Goal: Task Accomplishment & Management: Manage account settings

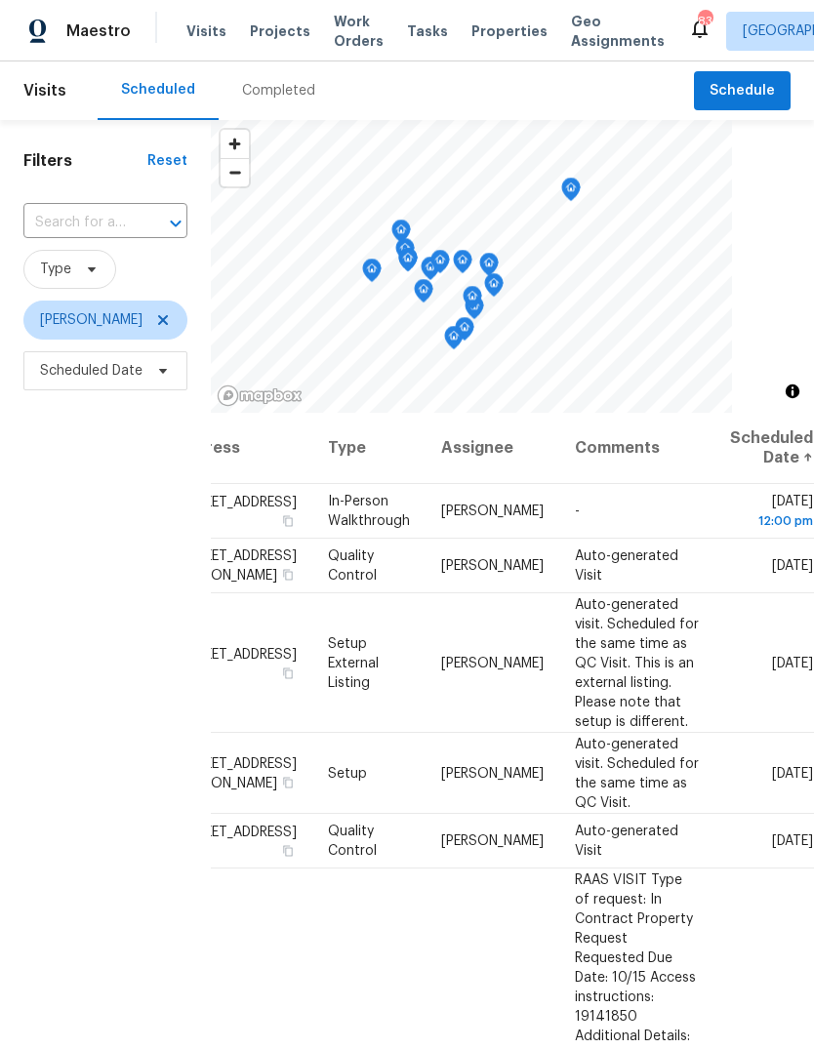
scroll to position [0, 157]
click at [0, 0] on icon at bounding box center [0, 0] width 0 height 0
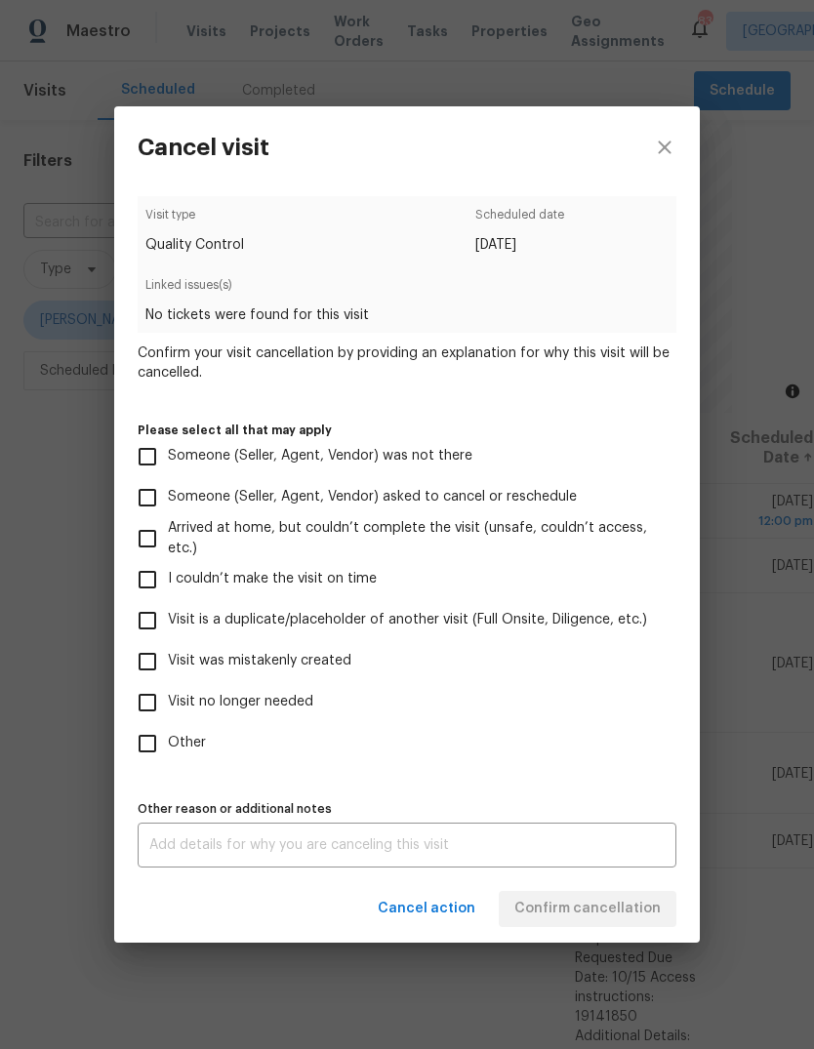
click at [160, 666] on input "Visit was mistakenly created" at bounding box center [147, 661] width 41 height 41
checkbox input "true"
click at [627, 916] on span "Confirm cancellation" at bounding box center [587, 908] width 146 height 24
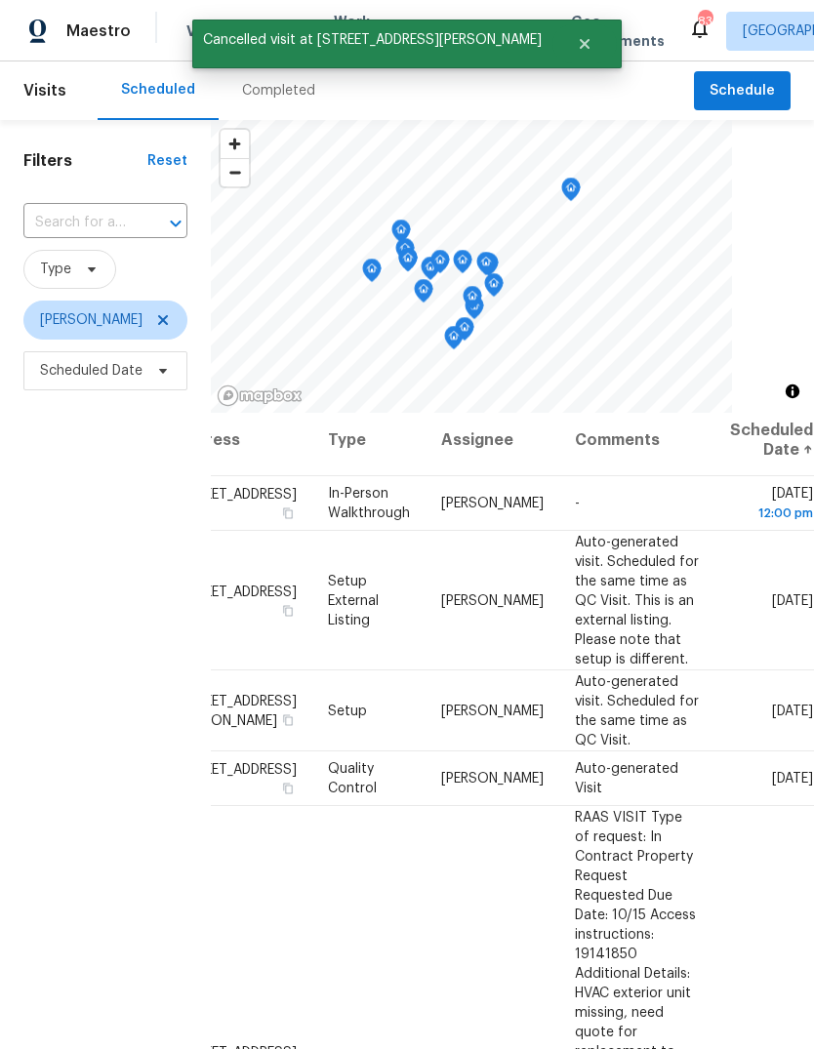
scroll to position [8, 157]
click at [0, 0] on icon at bounding box center [0, 0] width 0 height 0
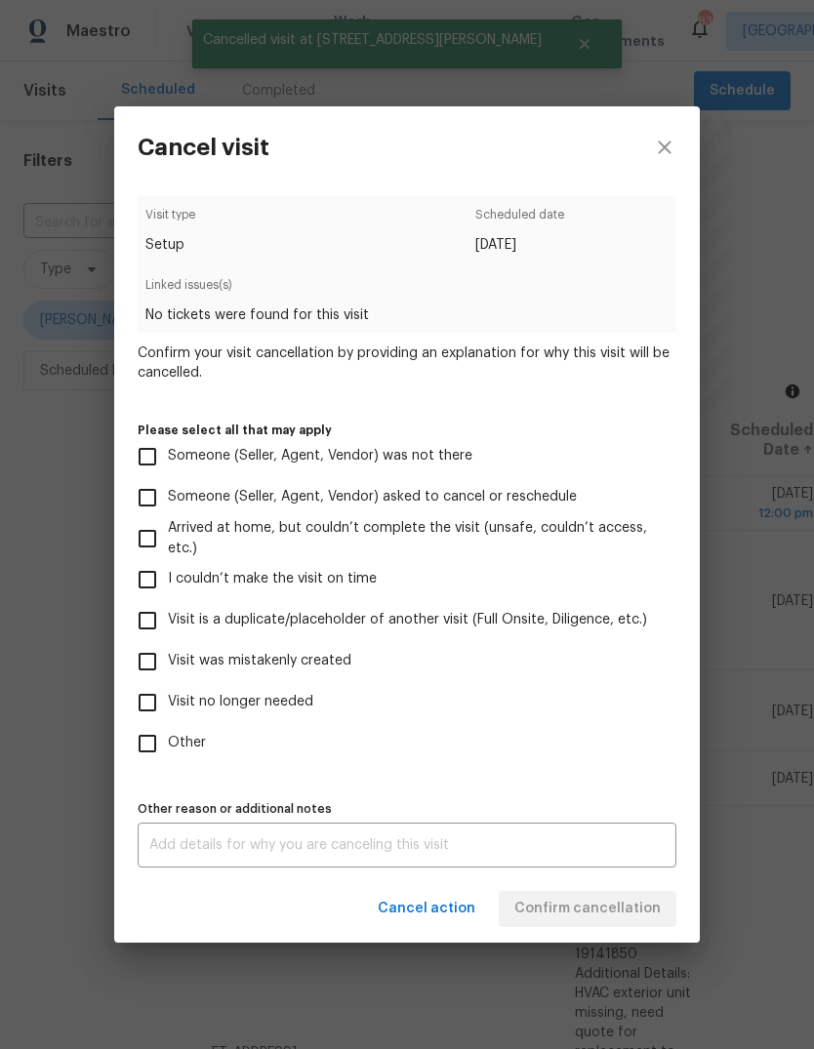
click at [153, 664] on input "Visit was mistakenly created" at bounding box center [147, 661] width 41 height 41
checkbox input "true"
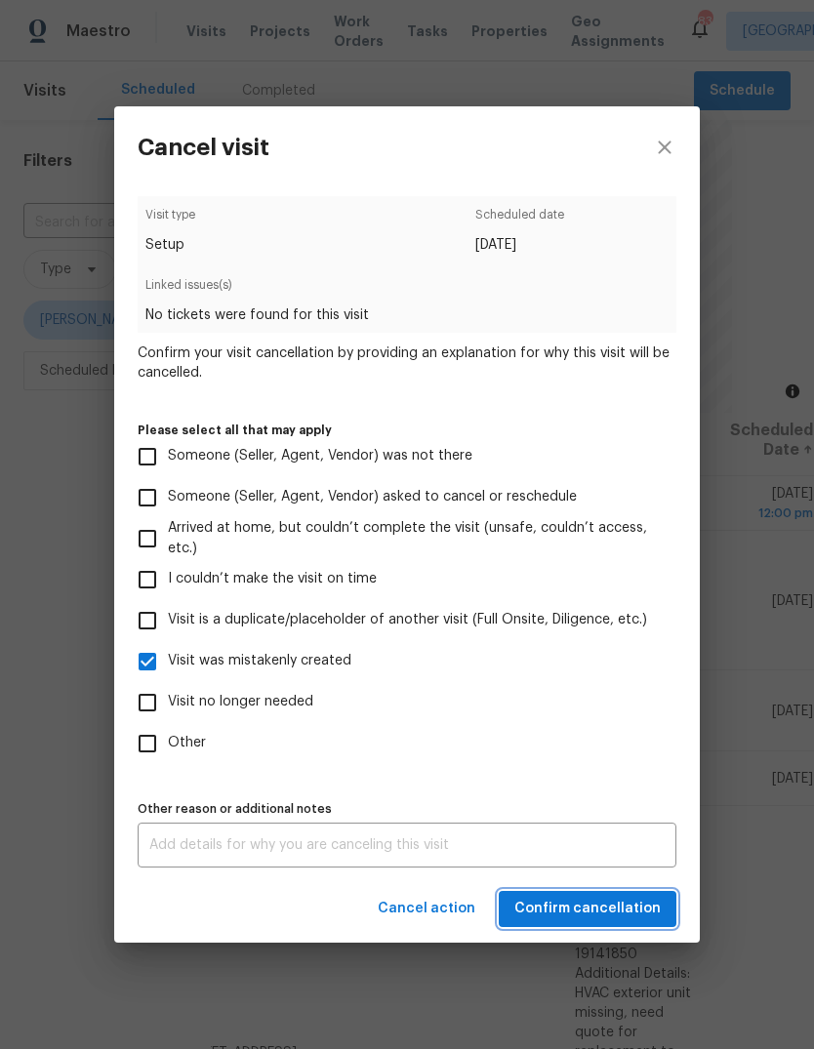
click at [643, 905] on span "Confirm cancellation" at bounding box center [587, 908] width 146 height 24
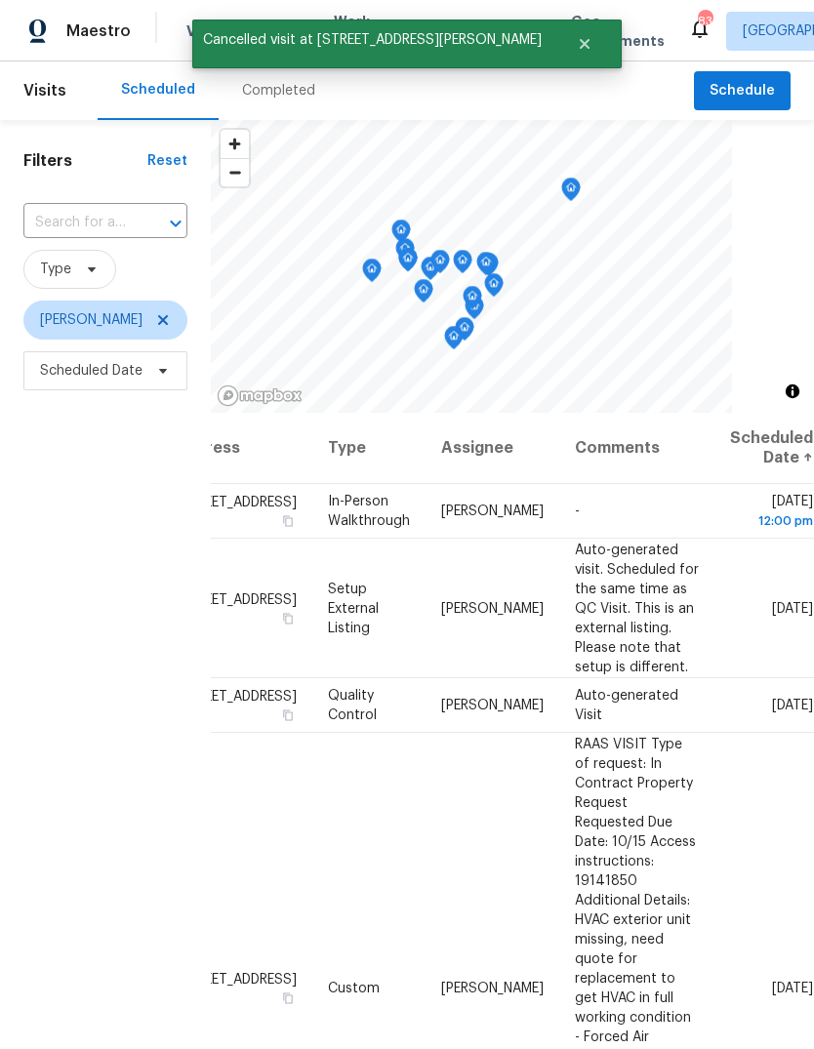
scroll to position [0, 157]
click at [0, 0] on icon at bounding box center [0, 0] width 0 height 0
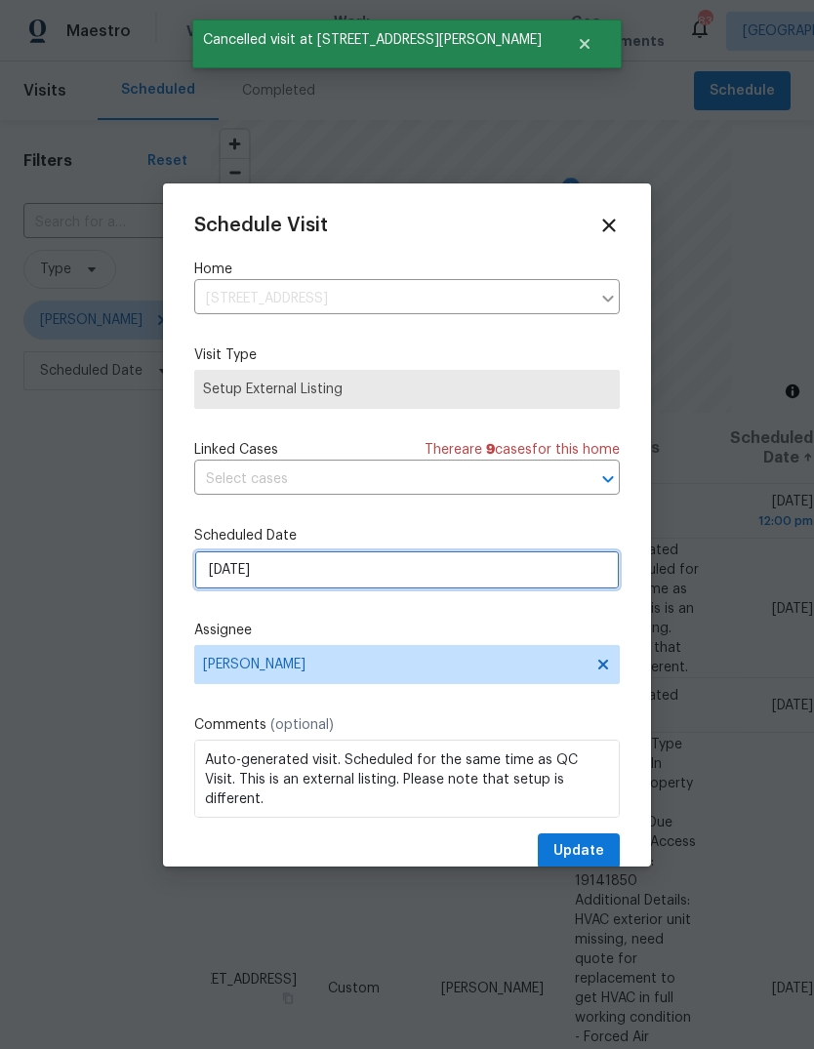
click at [563, 575] on input "[DATE]" at bounding box center [406, 569] width 425 height 39
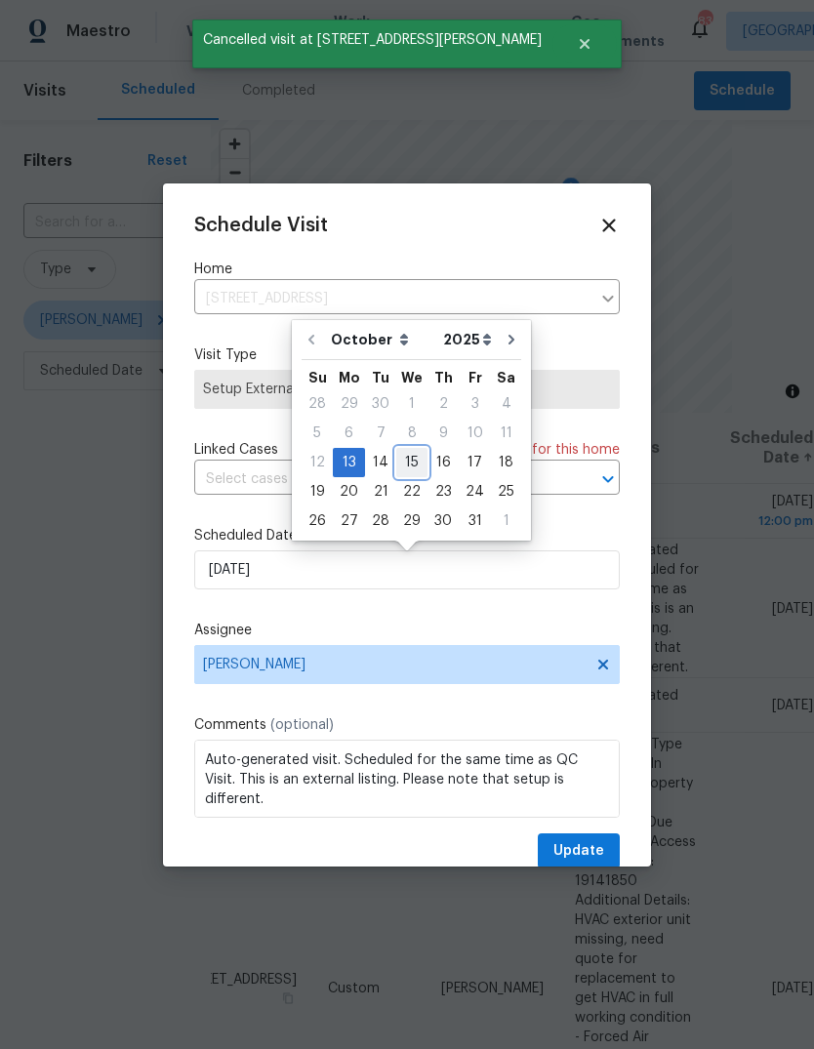
click at [406, 463] on div "15" at bounding box center [411, 462] width 31 height 27
type input "[DATE]"
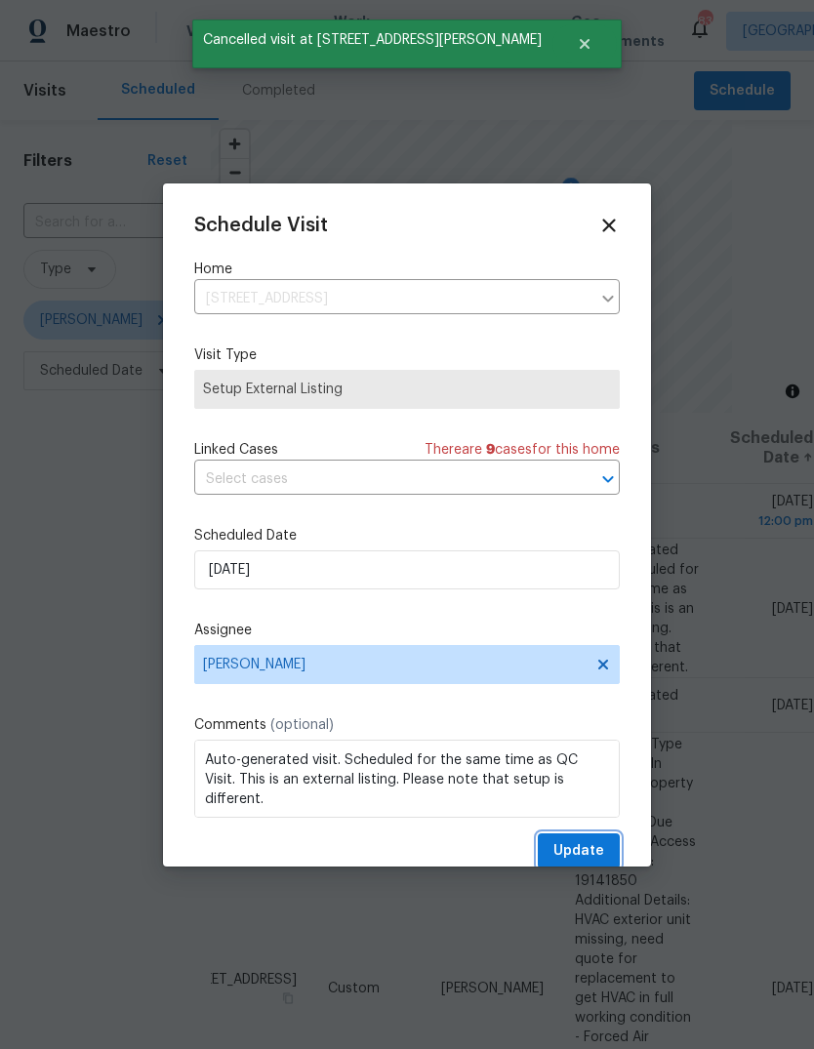
click at [614, 848] on button "Update" at bounding box center [578, 851] width 82 height 36
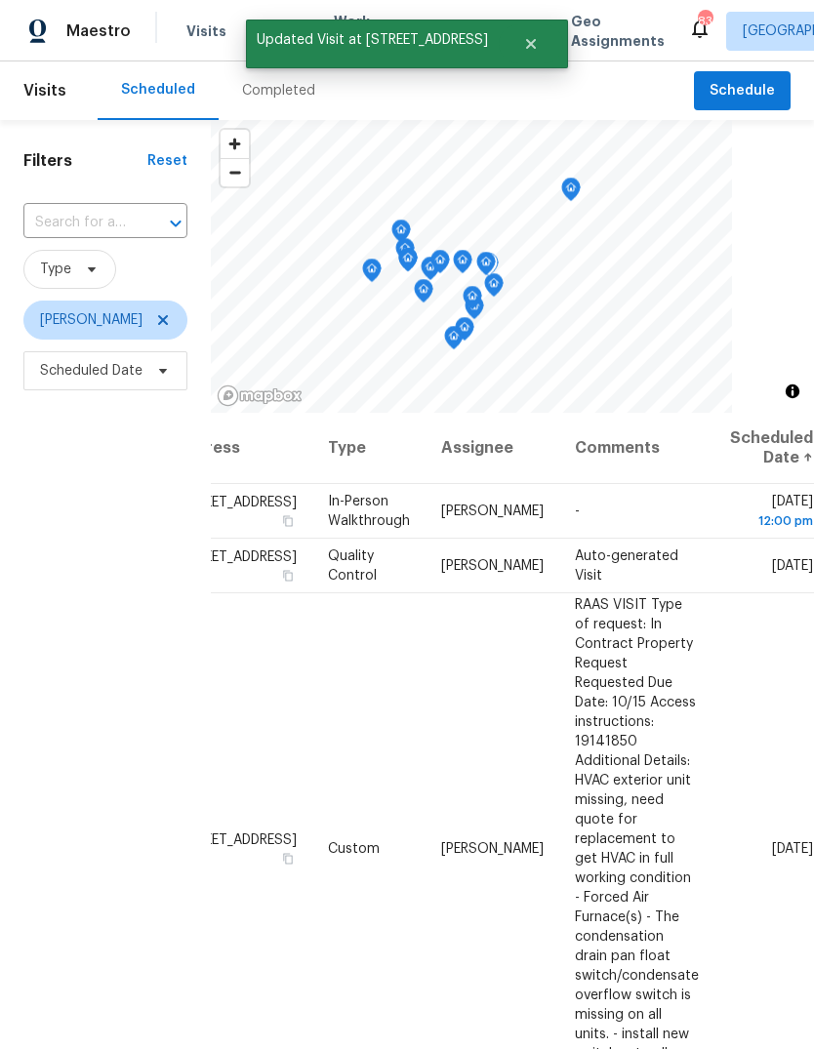
click at [0, 0] on icon at bounding box center [0, 0] width 0 height 0
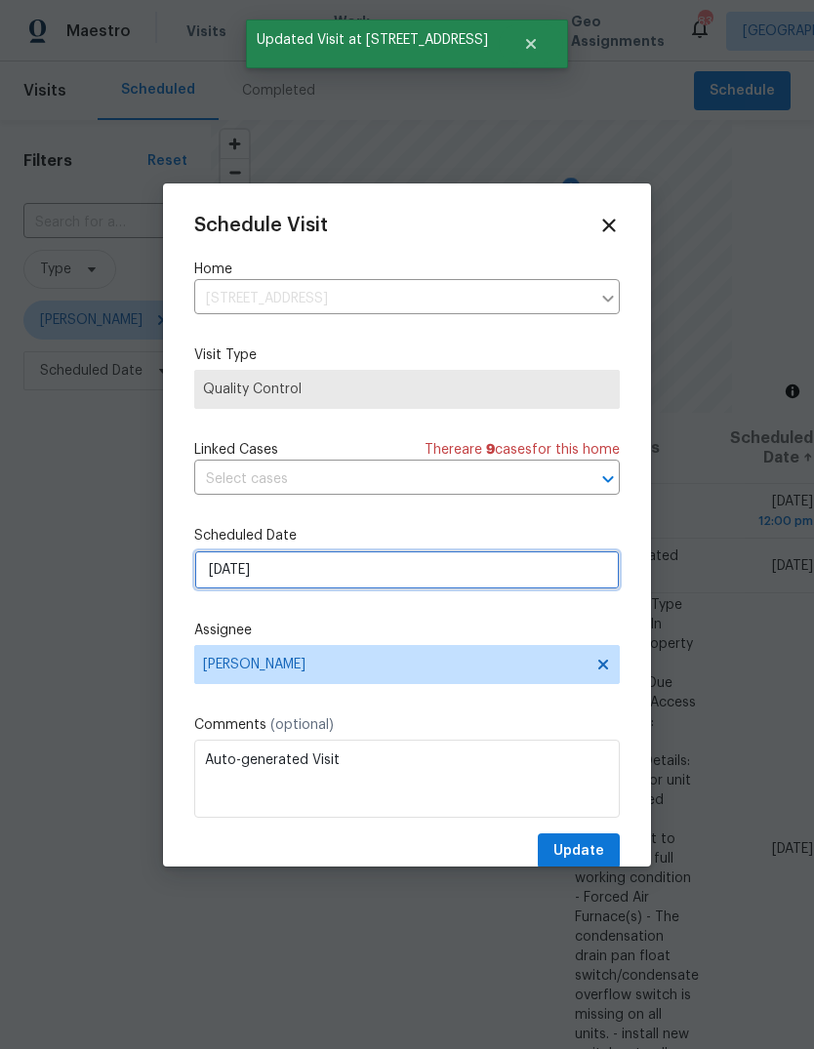
click at [561, 577] on input "[DATE]" at bounding box center [406, 569] width 425 height 39
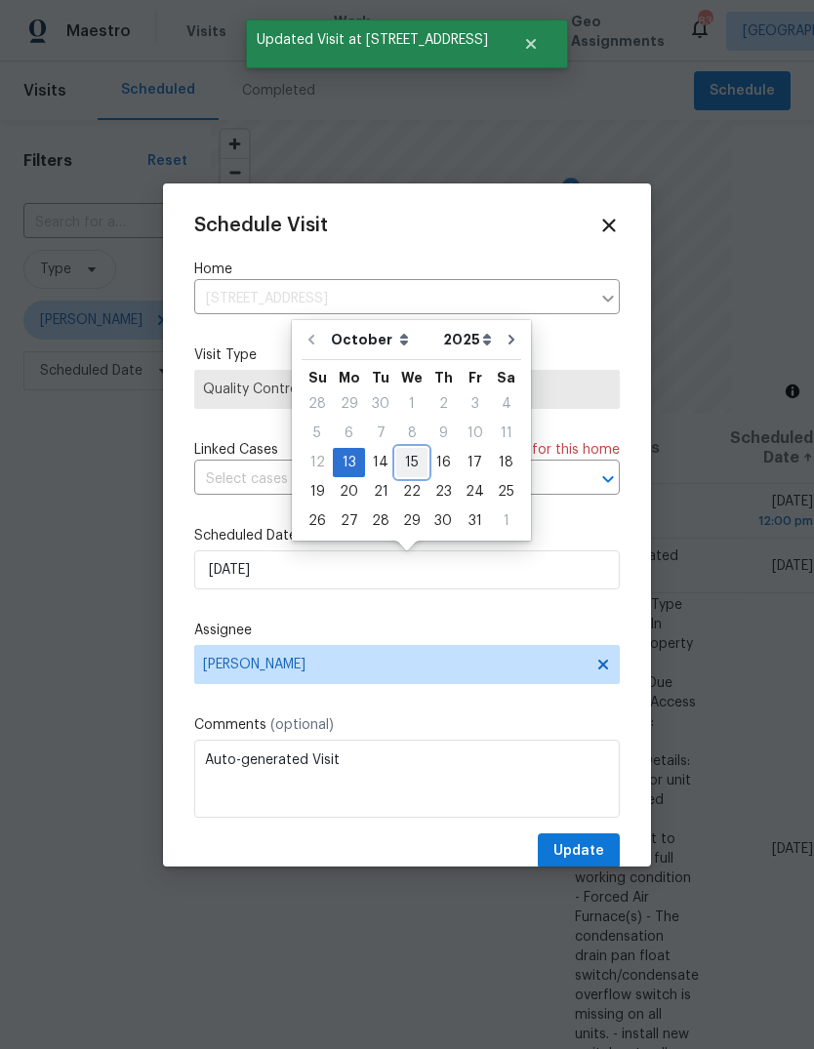
click at [416, 462] on div "15" at bounding box center [411, 462] width 31 height 27
type input "[DATE]"
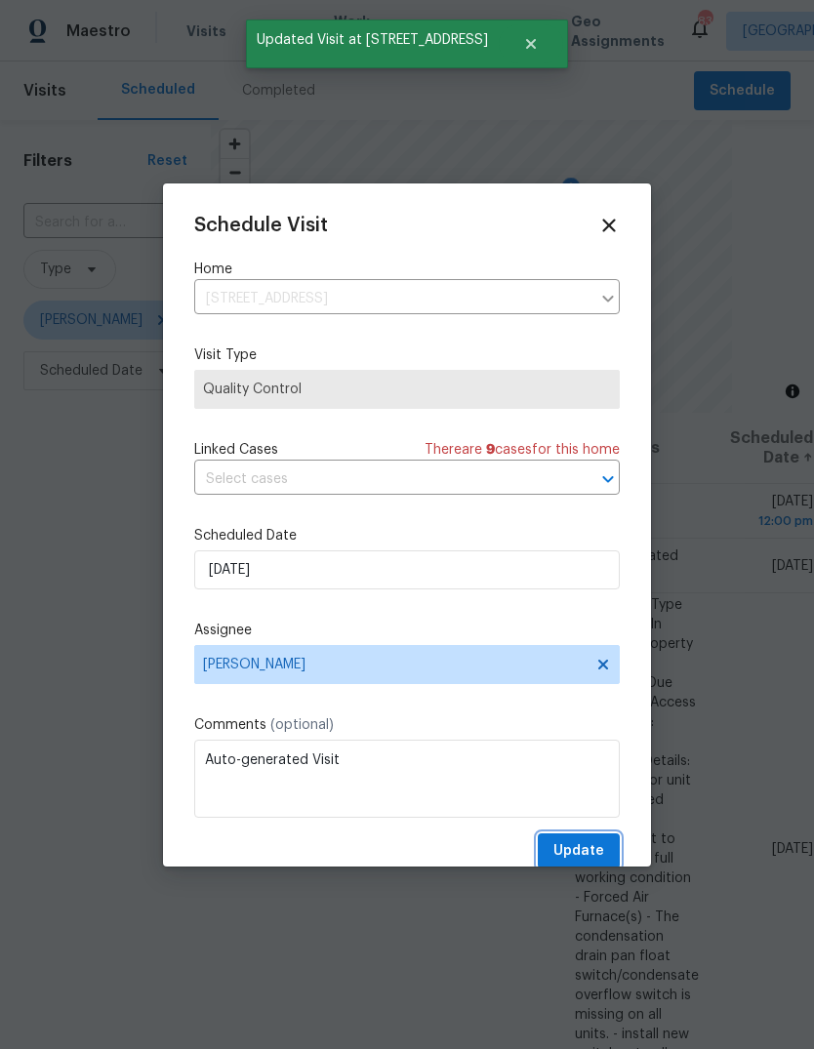
click at [610, 847] on button "Update" at bounding box center [578, 851] width 82 height 36
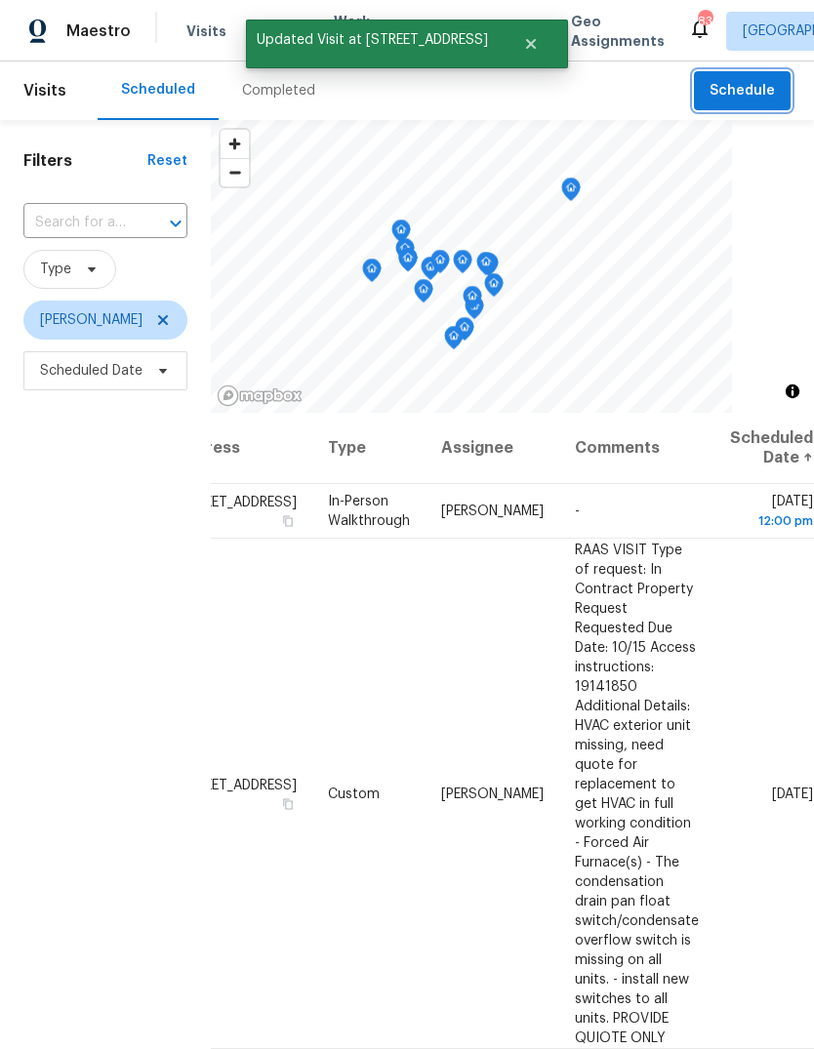
click at [755, 104] on button "Schedule" at bounding box center [742, 91] width 97 height 40
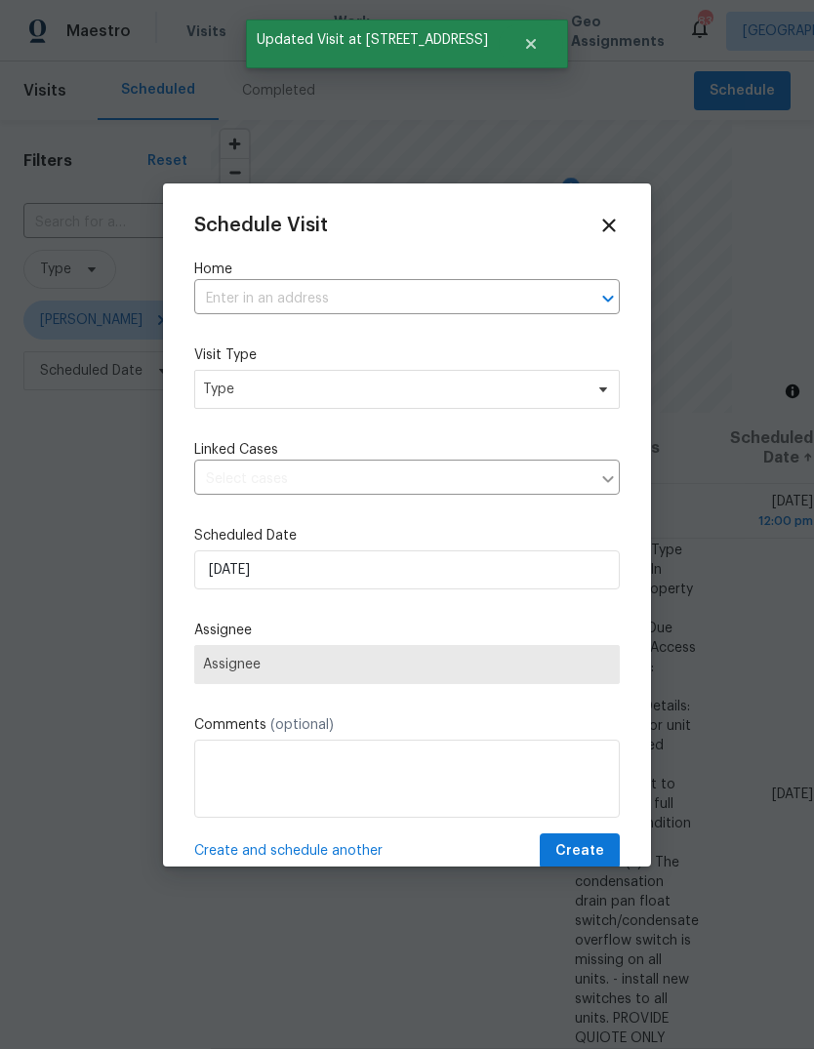
click at [514, 287] on input "text" at bounding box center [379, 299] width 371 height 30
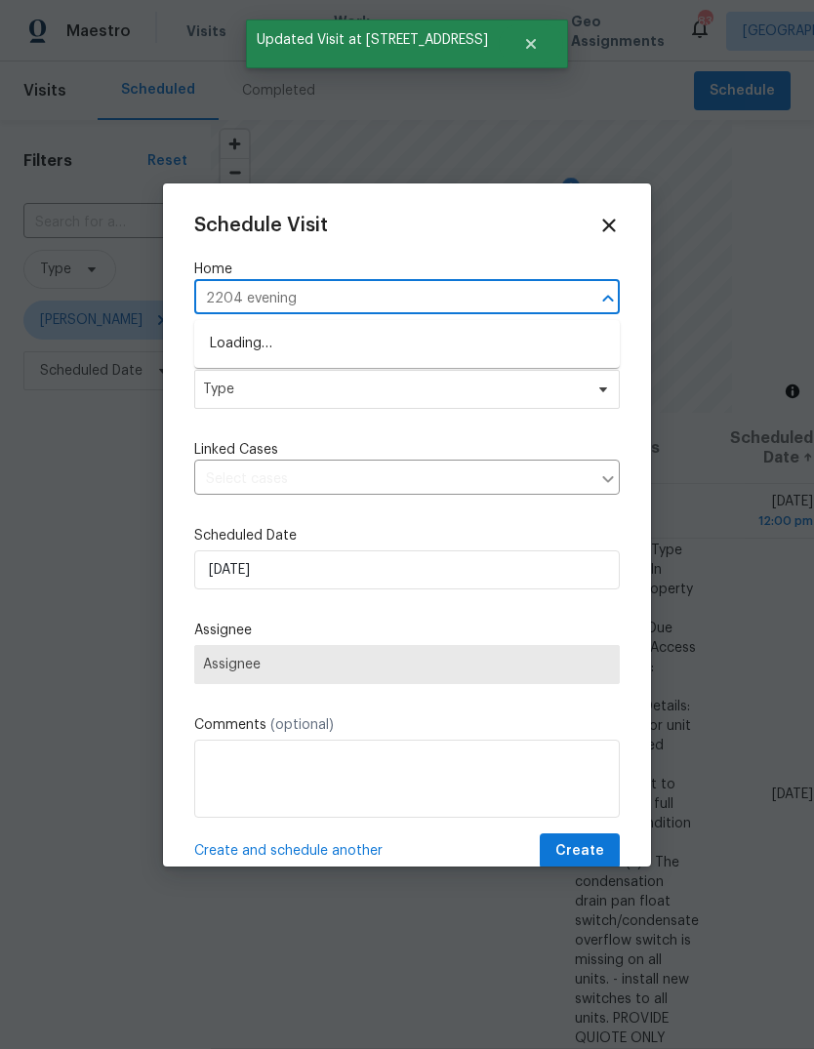
type input "2204 evening"
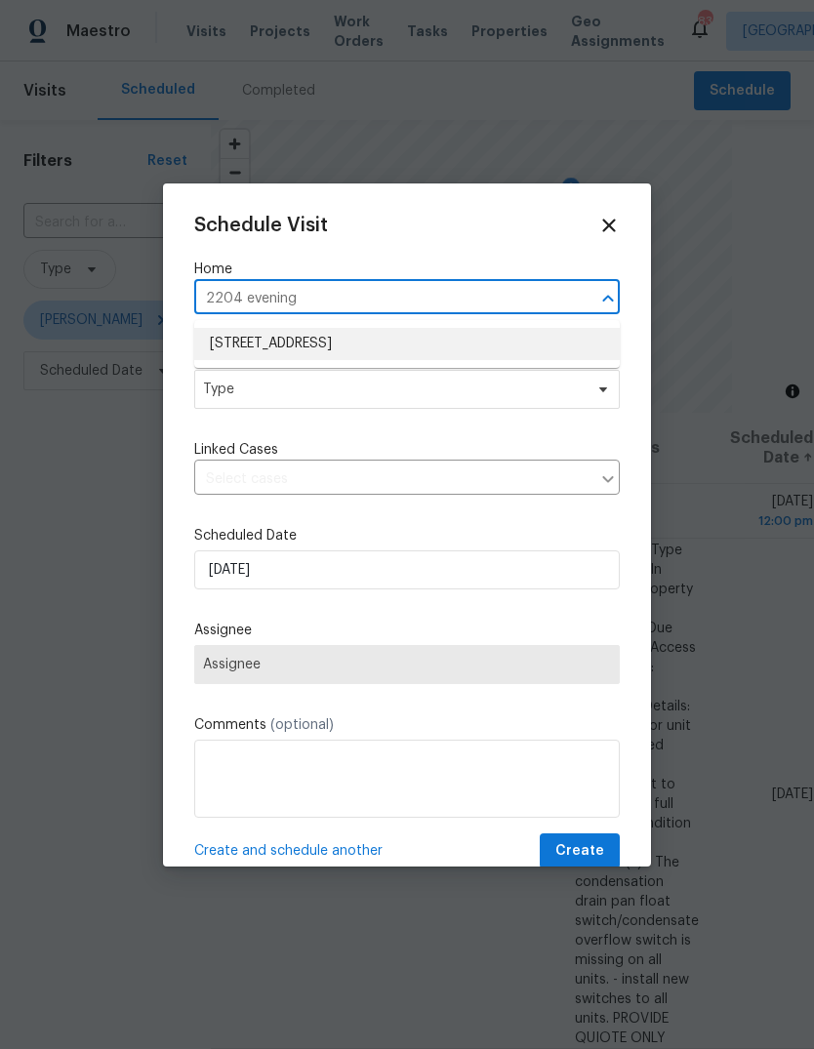
click at [272, 342] on li "[STREET_ADDRESS]" at bounding box center [406, 344] width 425 height 32
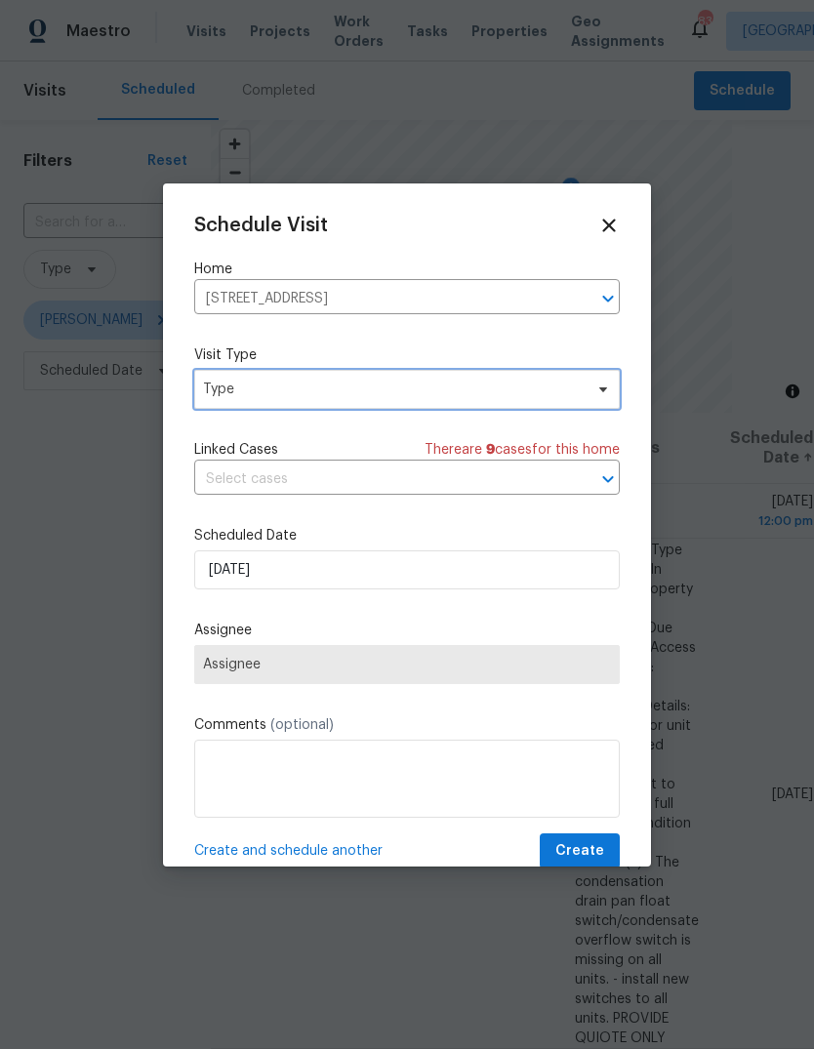
click at [259, 390] on span "Type" at bounding box center [392, 389] width 379 height 20
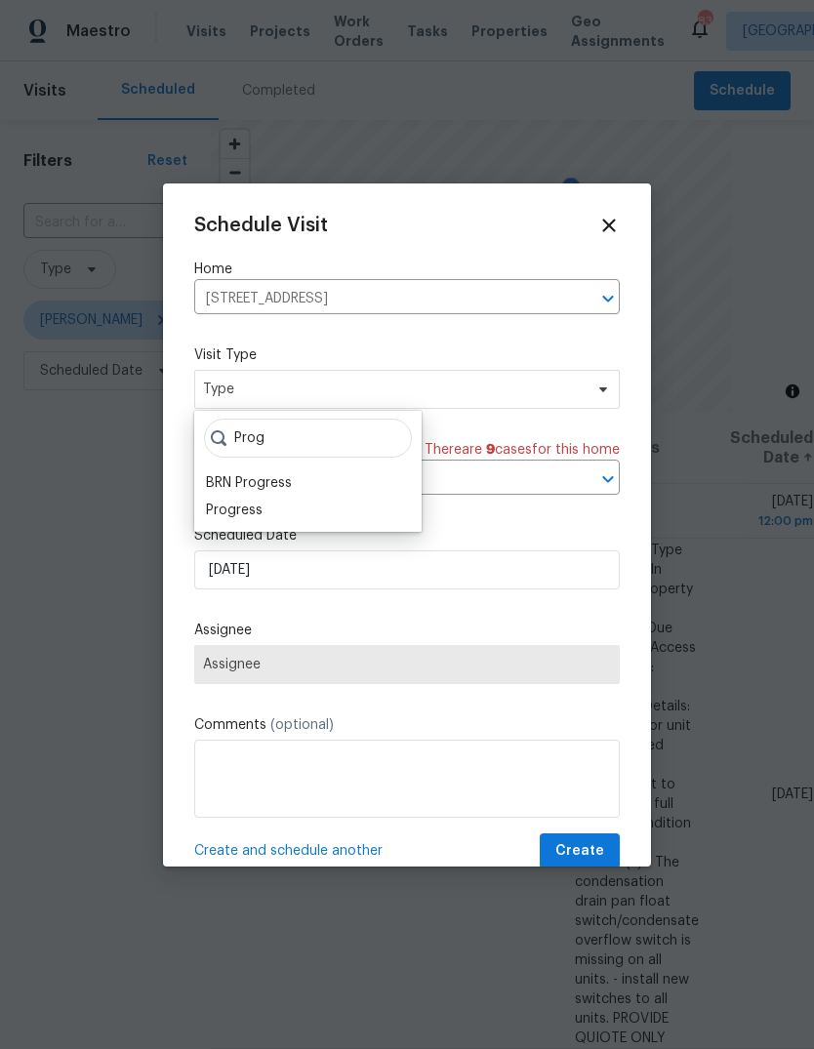
type input "Prog"
click at [230, 507] on div "Progress" at bounding box center [234, 510] width 57 height 20
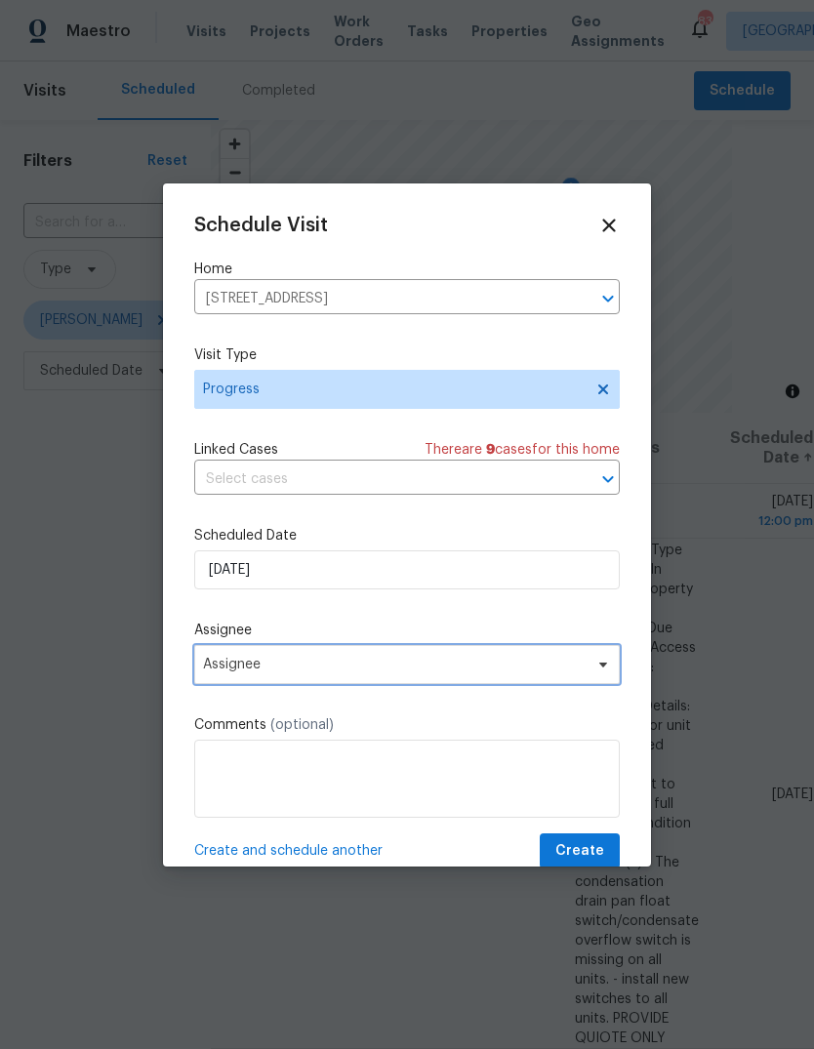
click at [244, 665] on span "Assignee" at bounding box center [394, 665] width 382 height 16
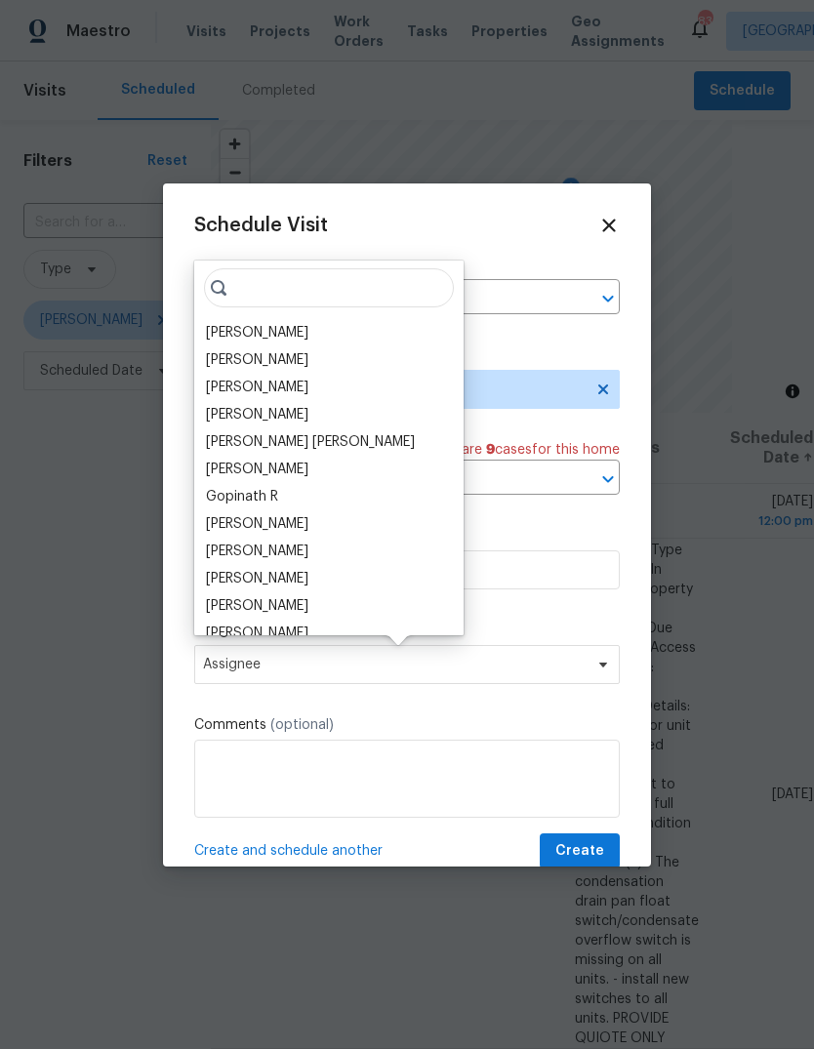
click at [234, 305] on input "search" at bounding box center [329, 287] width 250 height 39
click at [236, 335] on div "[PERSON_NAME]" at bounding box center [257, 333] width 102 height 20
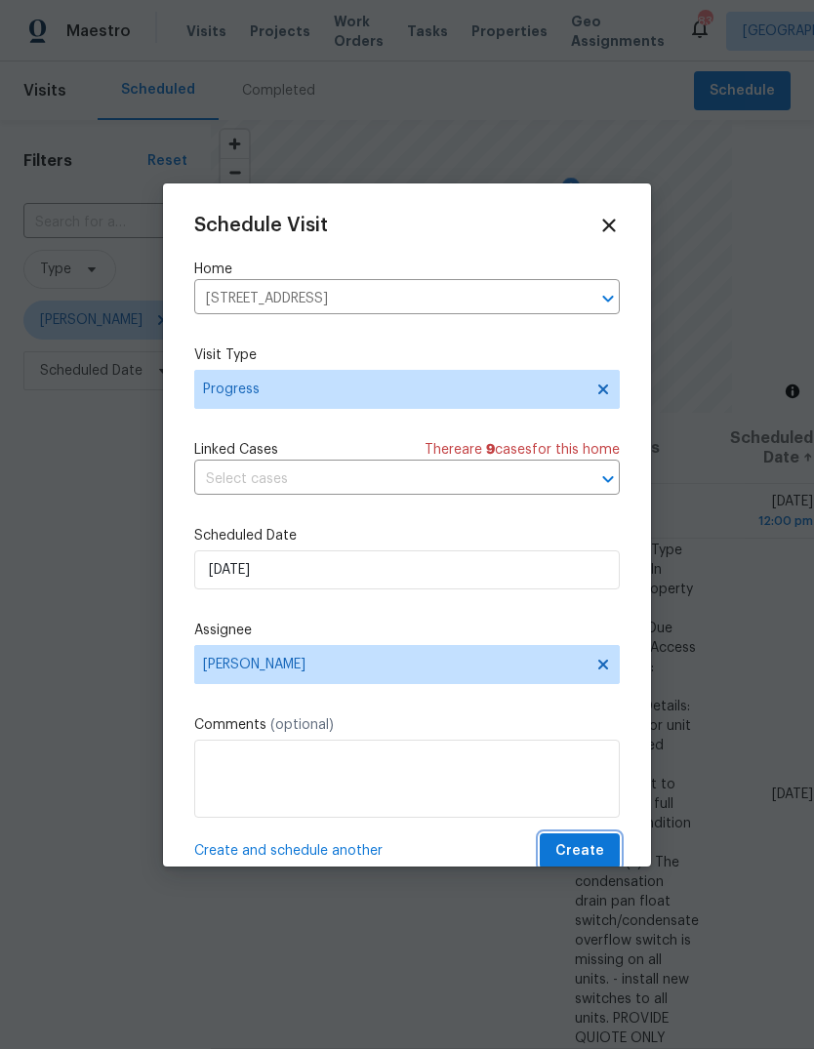
click at [591, 851] on span "Create" at bounding box center [579, 851] width 49 height 24
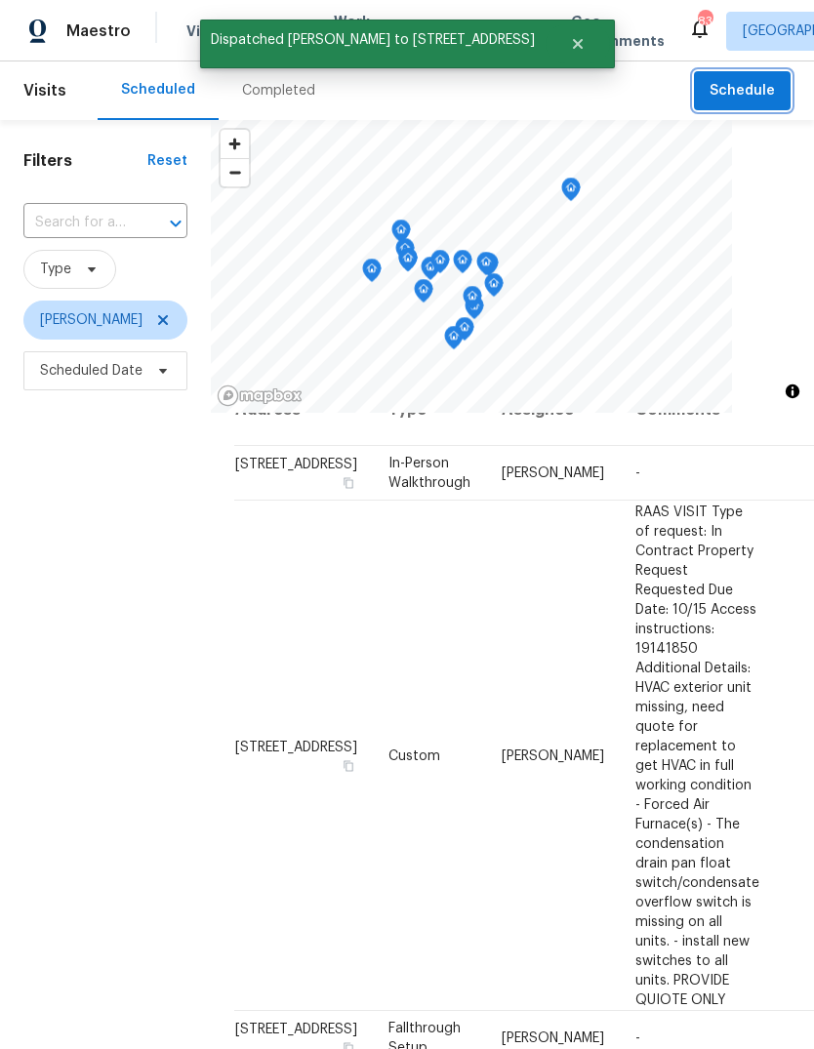
scroll to position [39, 0]
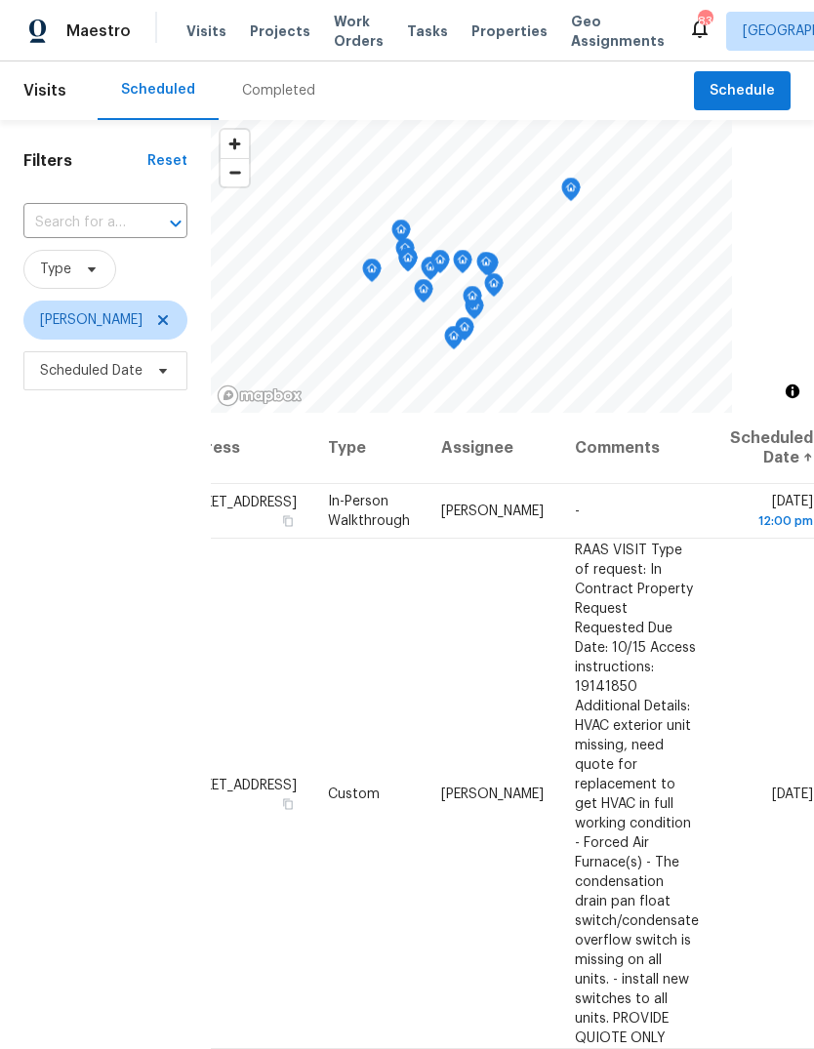
scroll to position [0, 157]
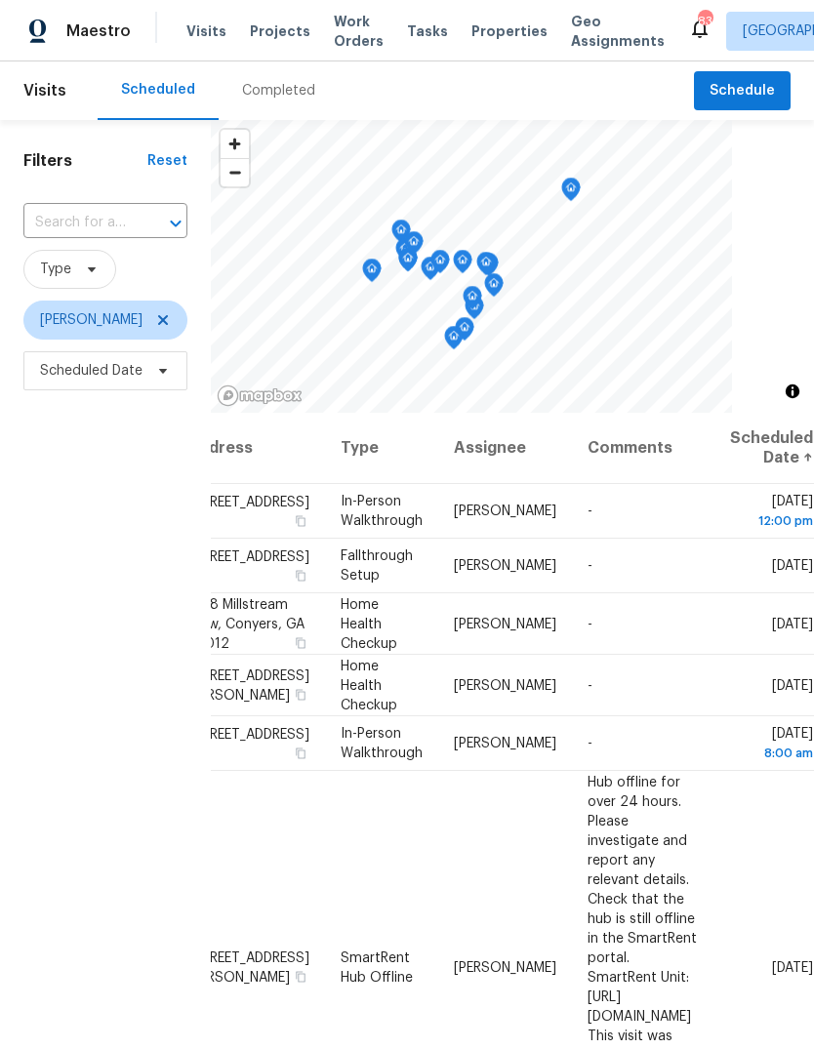
scroll to position [0, 157]
click at [0, 0] on icon at bounding box center [0, 0] width 0 height 0
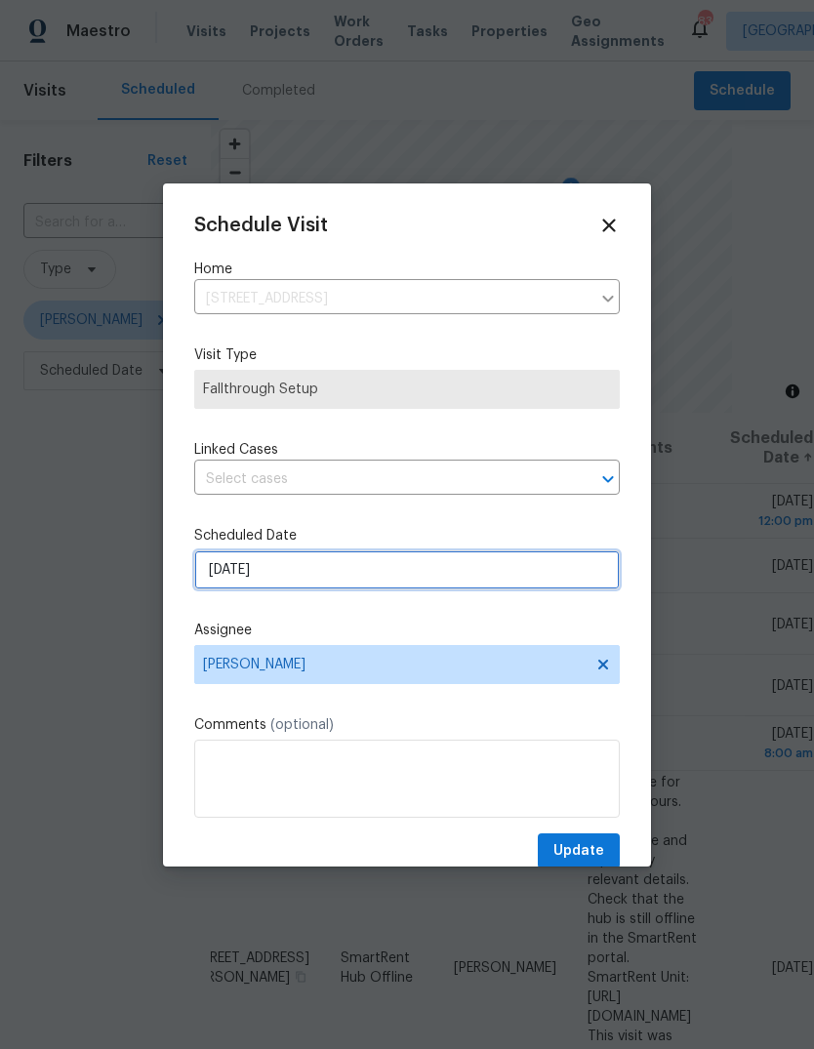
click at [565, 575] on input "[DATE]" at bounding box center [406, 569] width 425 height 39
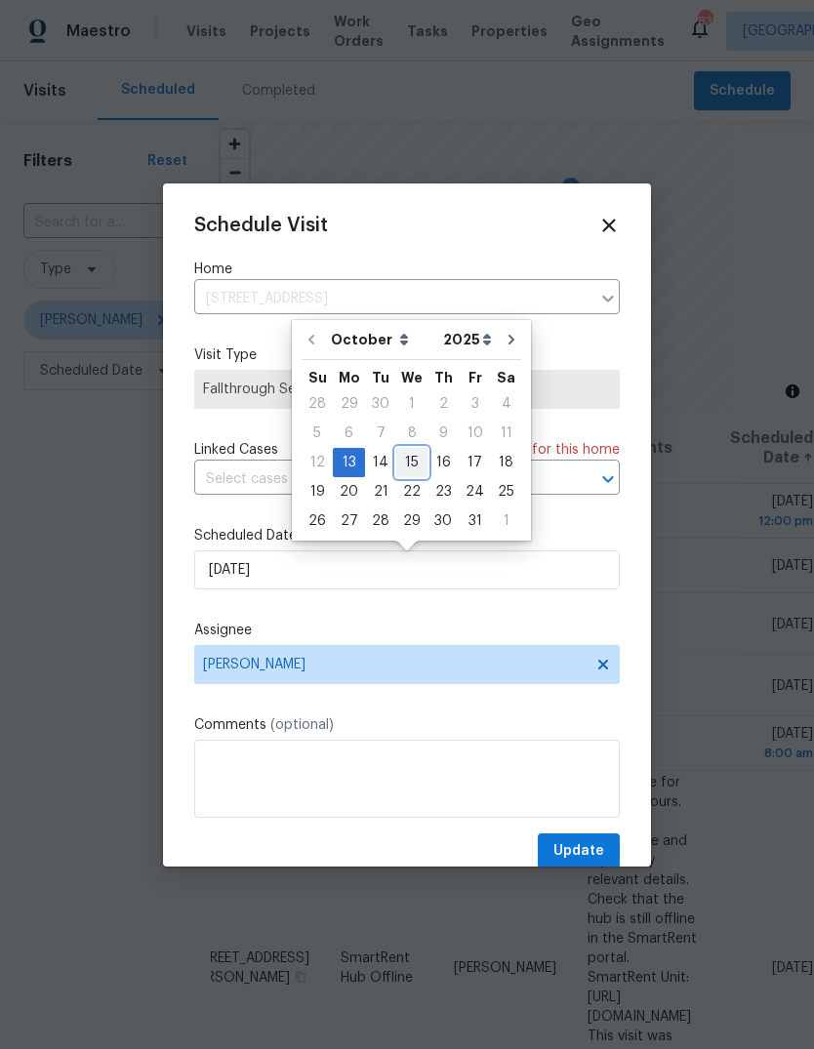
click at [413, 455] on div "15" at bounding box center [411, 462] width 31 height 27
type input "[DATE]"
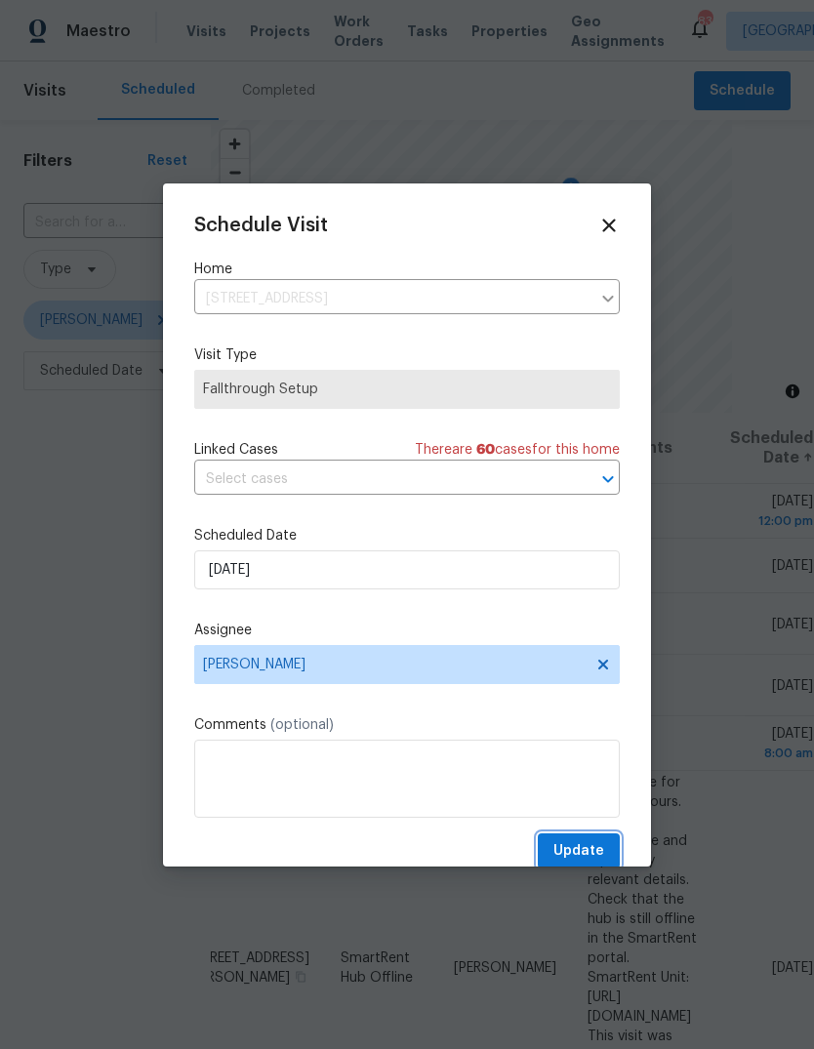
click at [609, 848] on button "Update" at bounding box center [578, 851] width 82 height 36
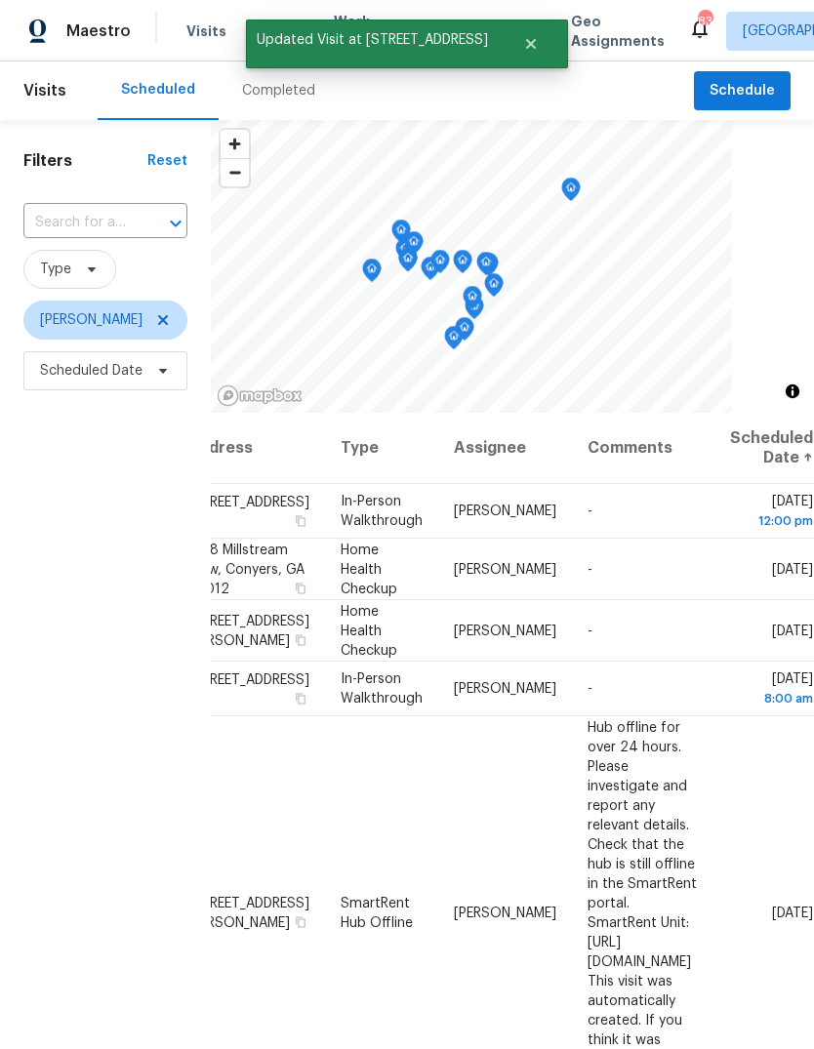
click at [0, 0] on icon at bounding box center [0, 0] width 0 height 0
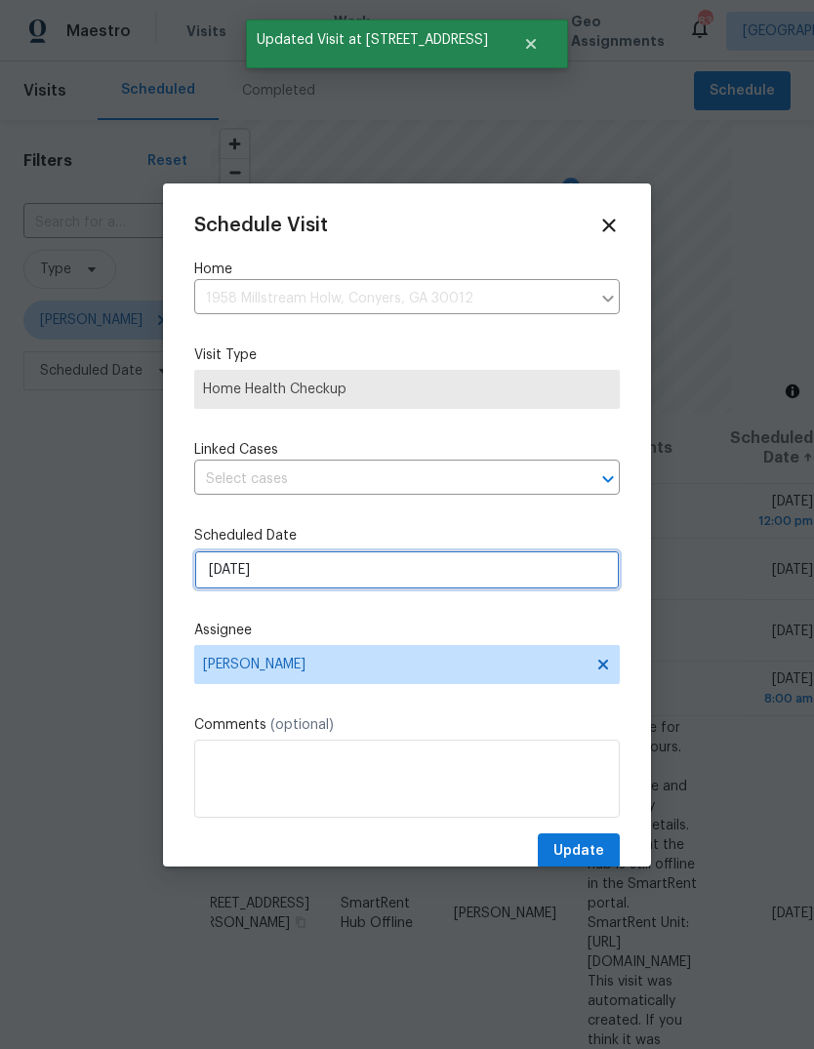
click at [542, 561] on input "[DATE]" at bounding box center [406, 569] width 425 height 39
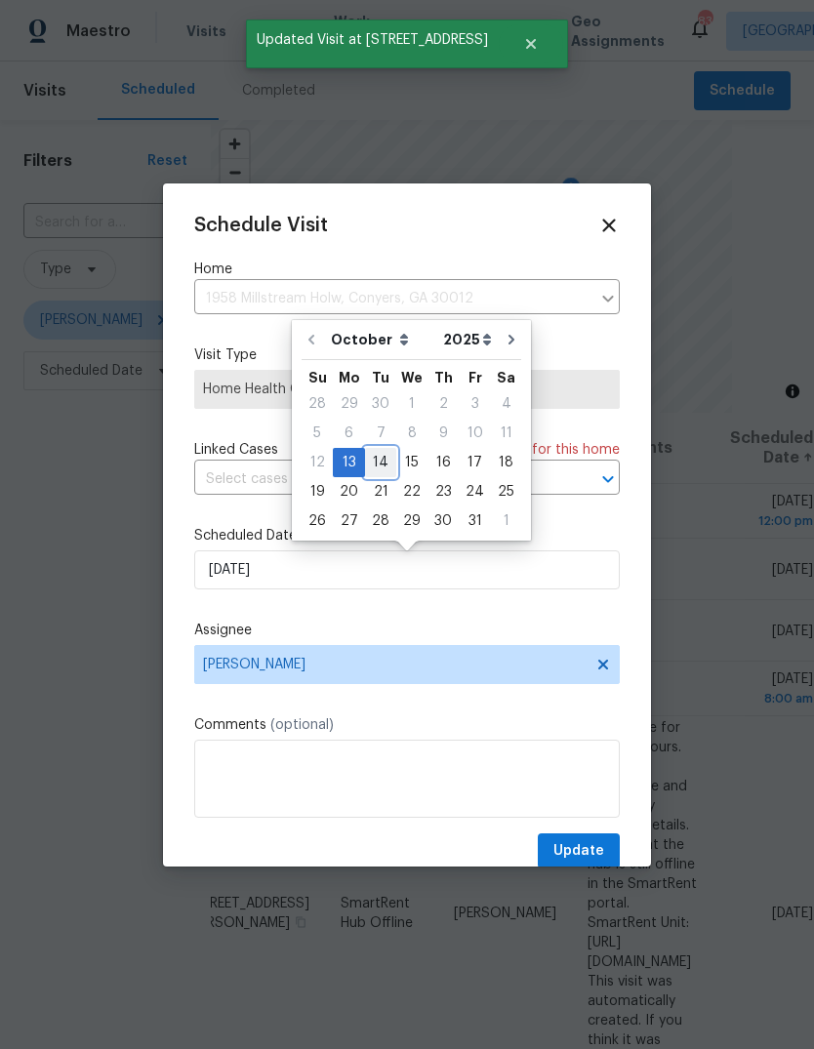
click at [386, 462] on div "14" at bounding box center [380, 462] width 31 height 27
type input "10/14/2025"
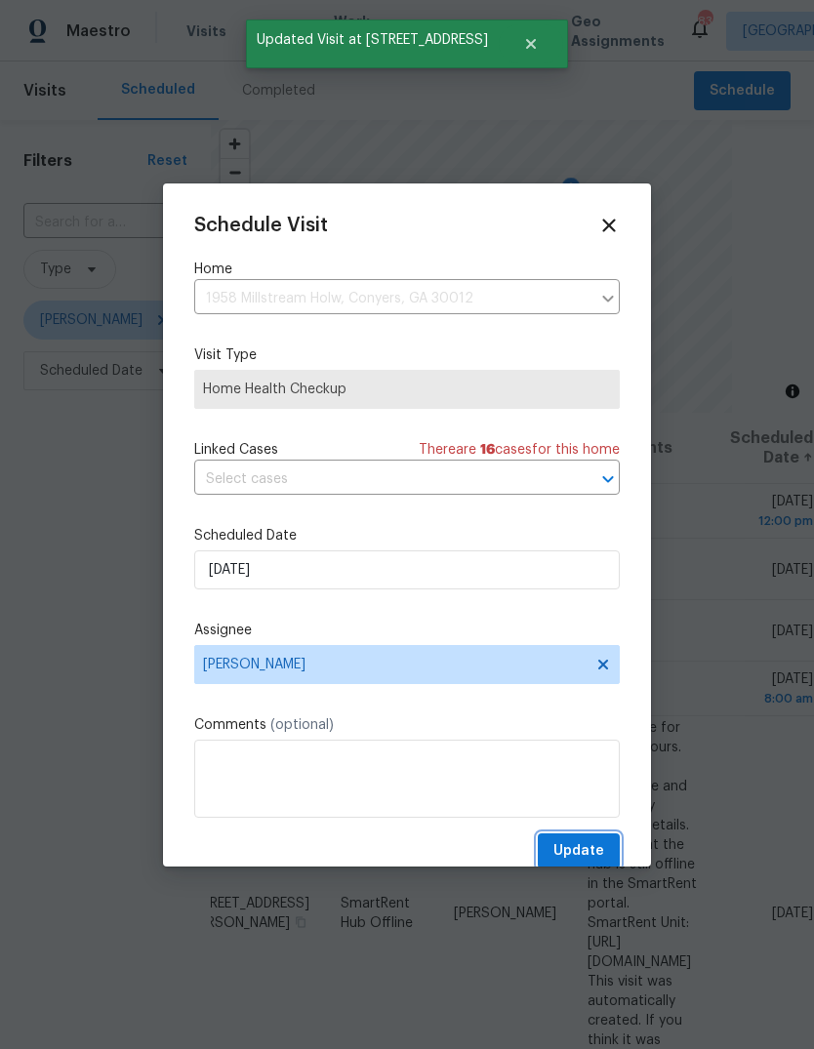
click at [606, 847] on button "Update" at bounding box center [578, 851] width 82 height 36
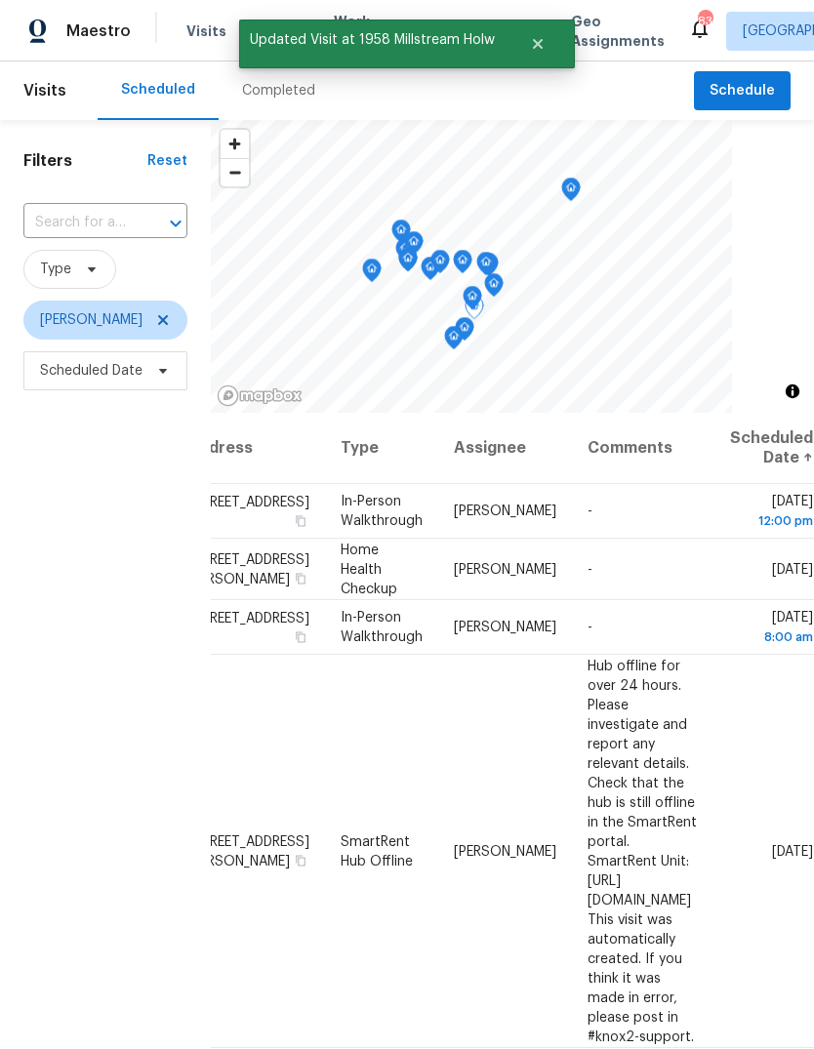
click at [0, 0] on icon at bounding box center [0, 0] width 0 height 0
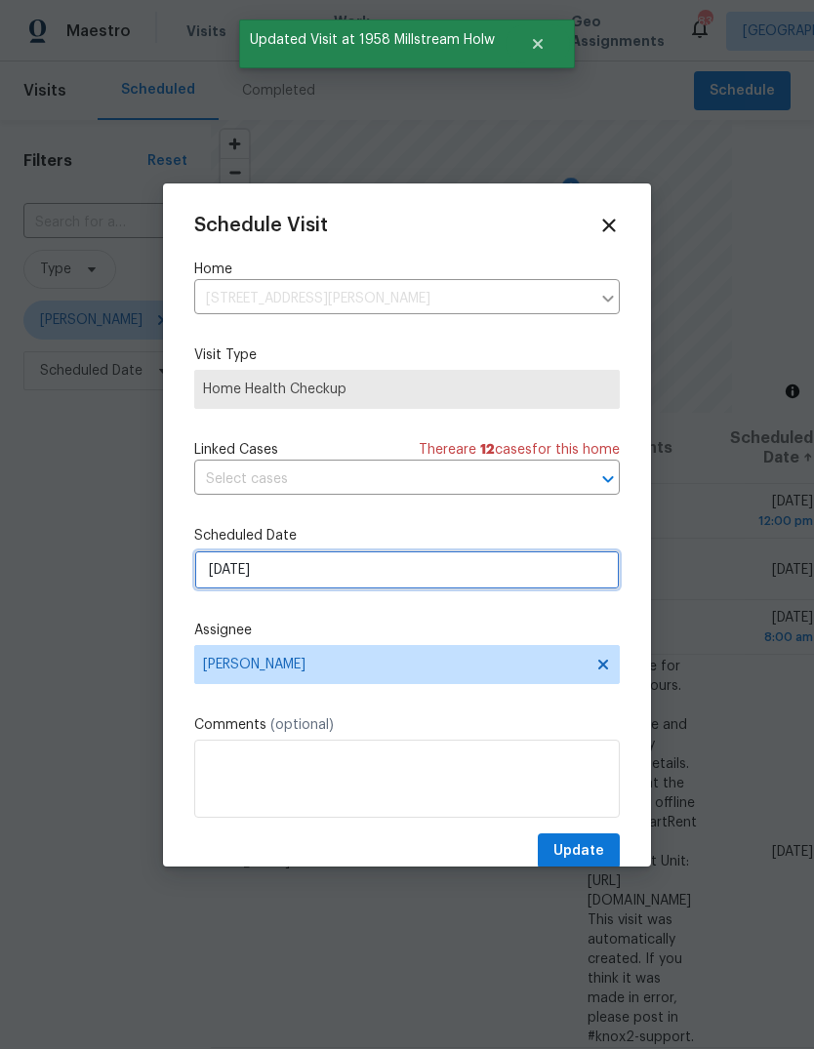
click at [580, 572] on input "[DATE]" at bounding box center [406, 569] width 425 height 39
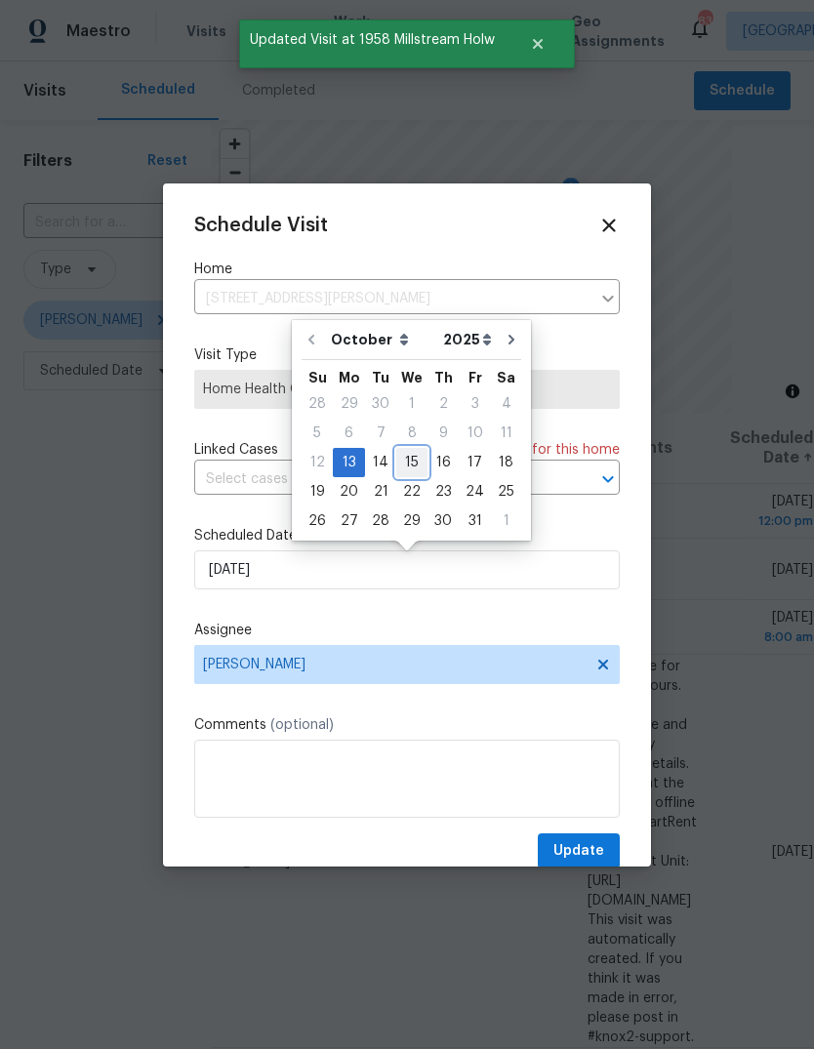
click at [416, 460] on div "15" at bounding box center [411, 462] width 31 height 27
type input "[DATE]"
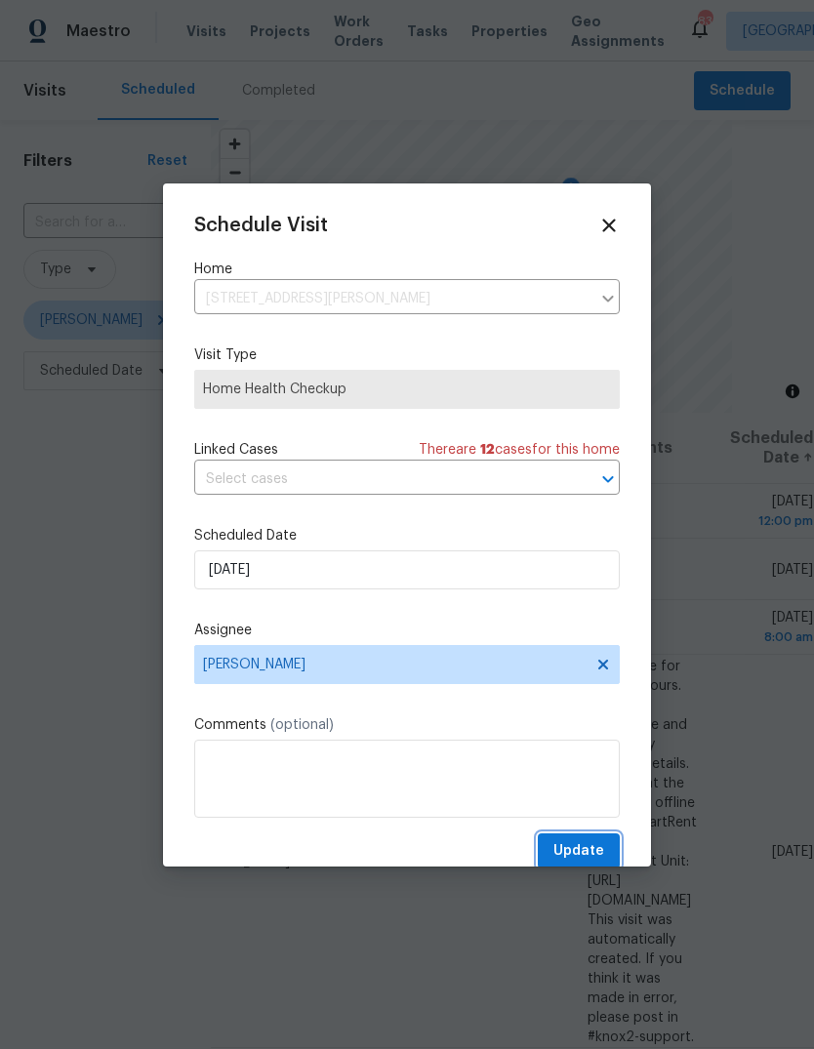
click at [612, 850] on button "Update" at bounding box center [578, 851] width 82 height 36
